Goal: Check status: Check status

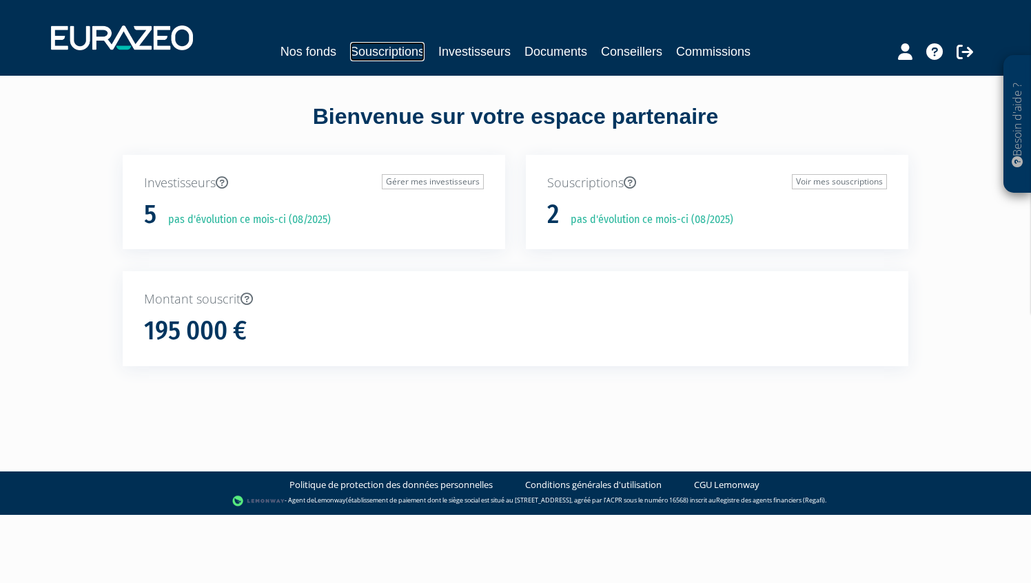
click at [391, 51] on link "Souscriptions" at bounding box center [387, 51] width 74 height 19
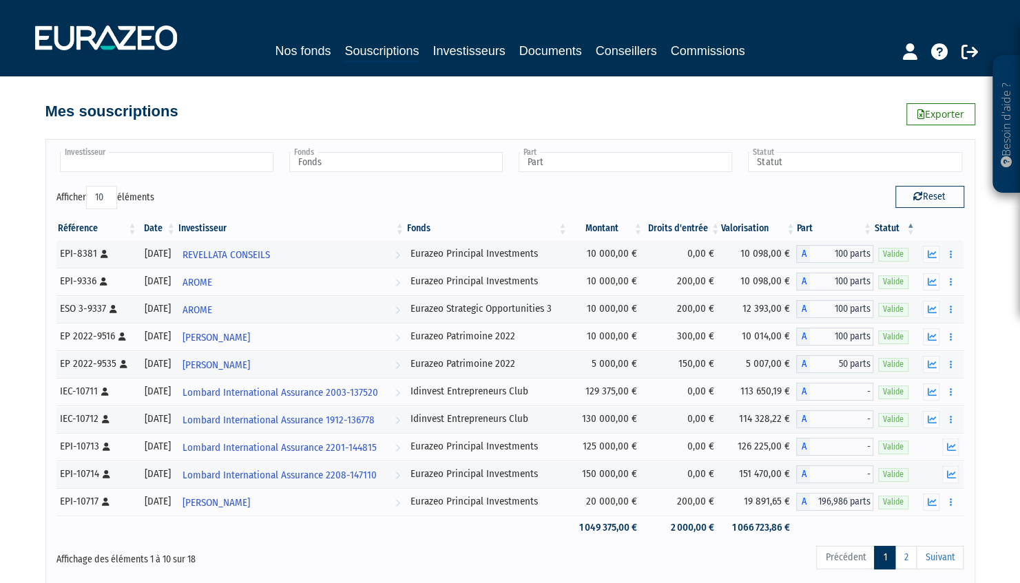
click at [174, 163] on input "text" at bounding box center [167, 162] width 214 height 20
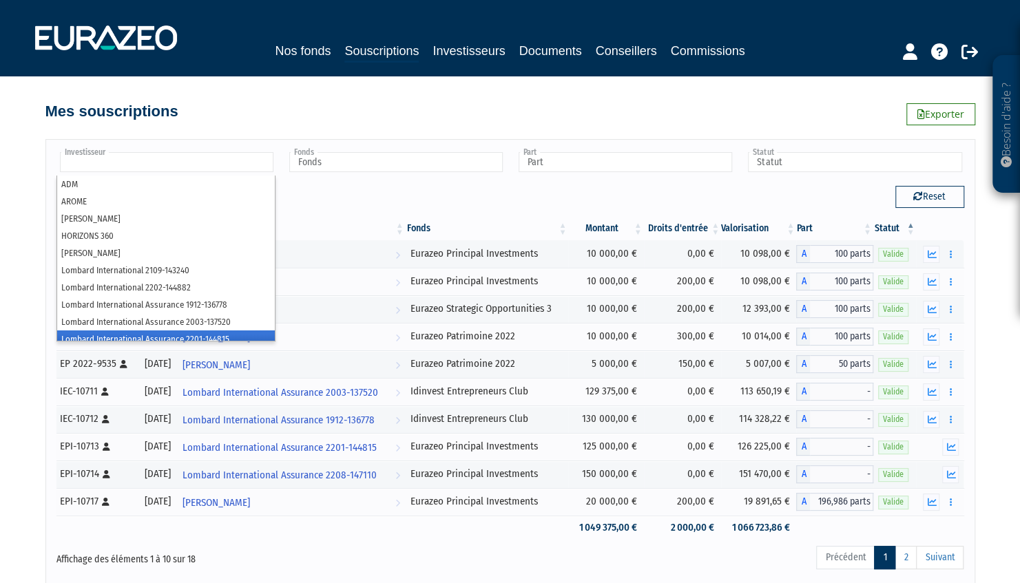
scroll to position [76, 0]
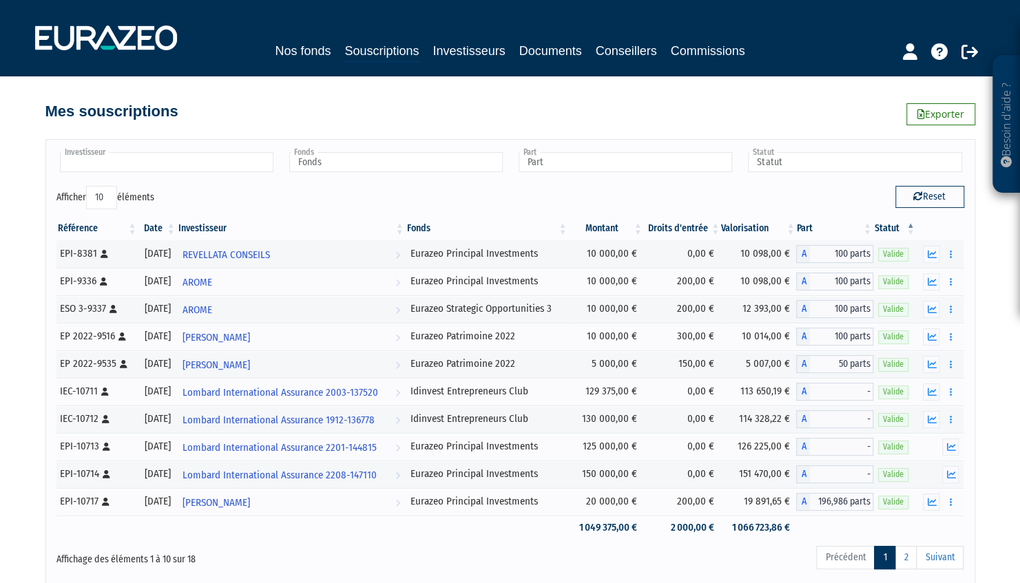
type input "Investisseur"
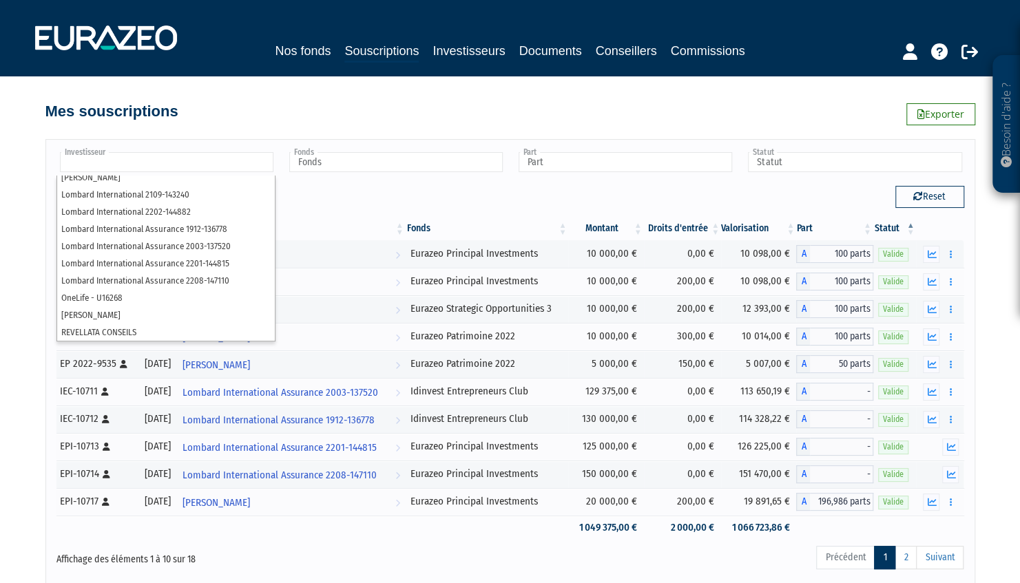
click at [221, 160] on input "text" at bounding box center [167, 162] width 214 height 20
click at [218, 280] on li "Lombard International Assurance 2208-147110" at bounding box center [166, 280] width 218 height 17
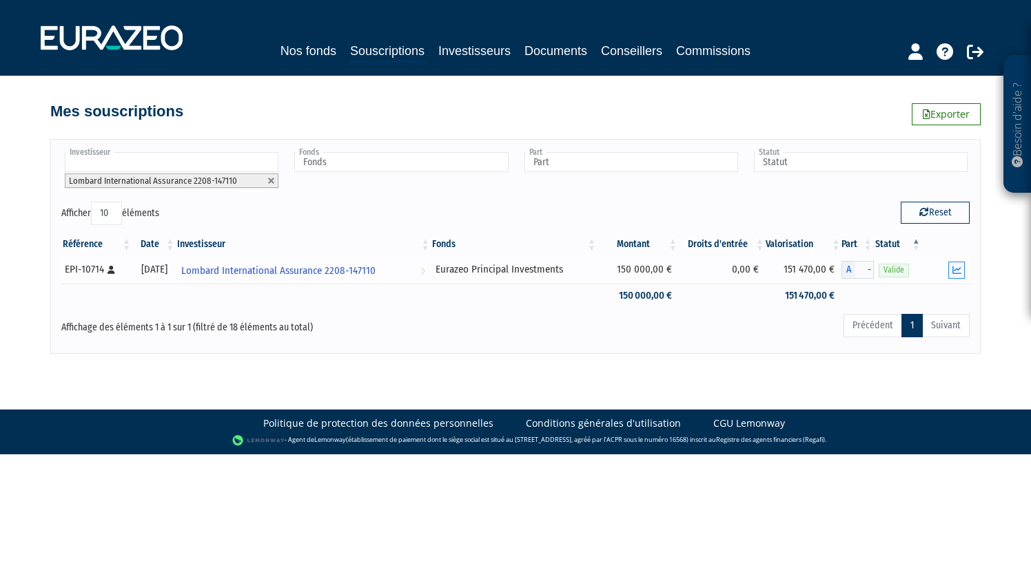
click at [956, 270] on icon "button" at bounding box center [956, 270] width 9 height 9
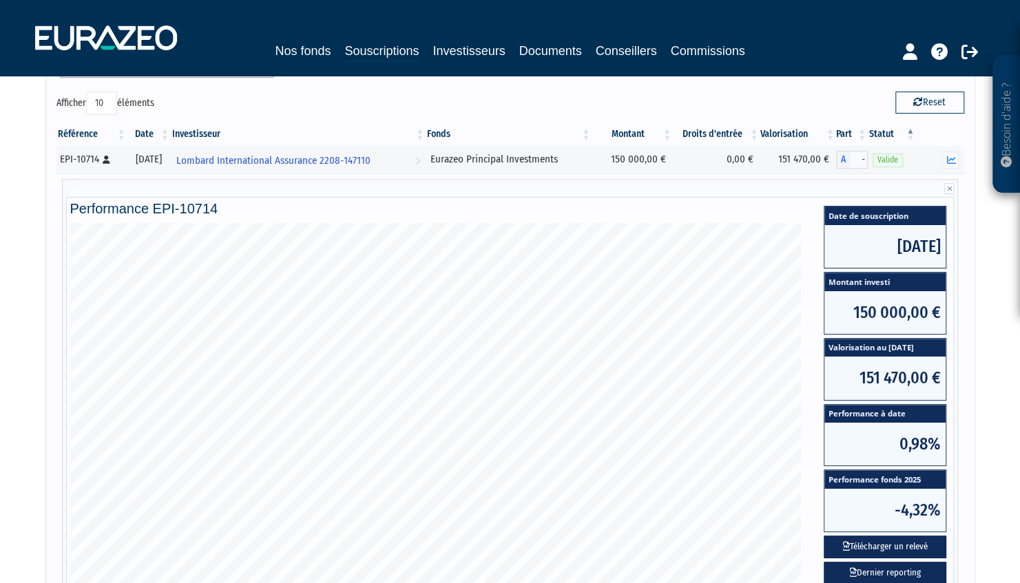
scroll to position [294, 0]
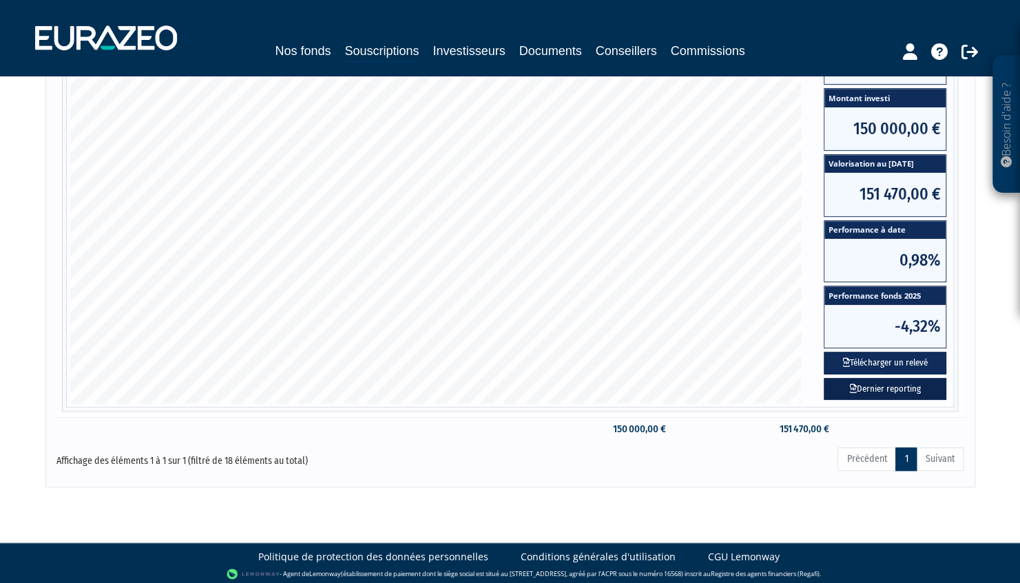
click at [873, 388] on link "Dernier reporting" at bounding box center [885, 389] width 123 height 23
